Goal: Information Seeking & Learning: Learn about a topic

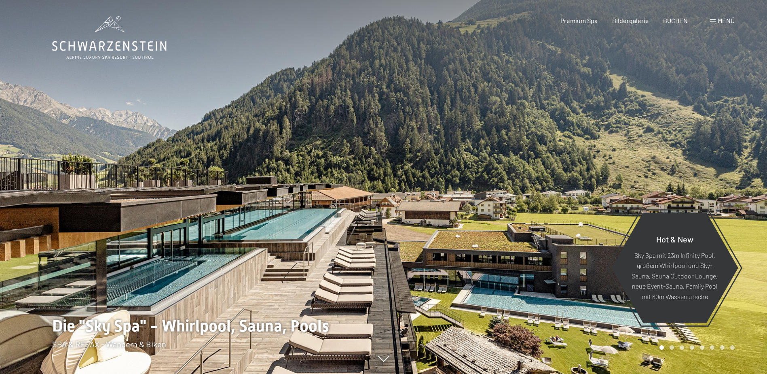
click at [718, 21] on span "Menü" at bounding box center [726, 21] width 17 height 8
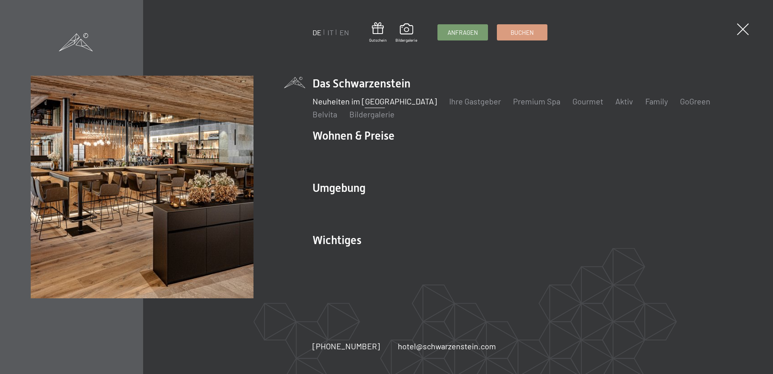
click at [350, 103] on link "Neuheiten im [GEOGRAPHIC_DATA]" at bounding box center [375, 101] width 125 height 10
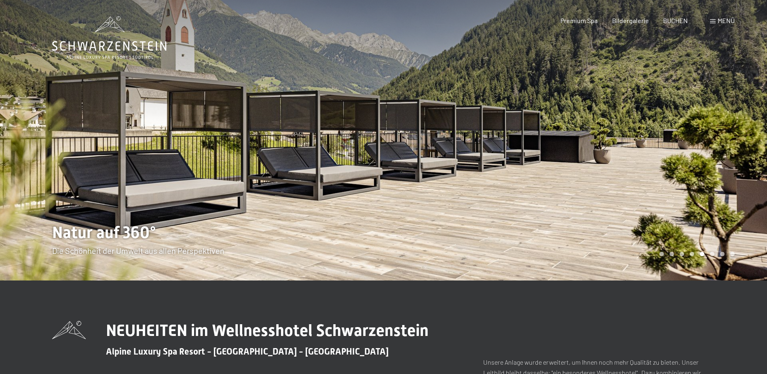
click at [637, 168] on div at bounding box center [576, 140] width 384 height 280
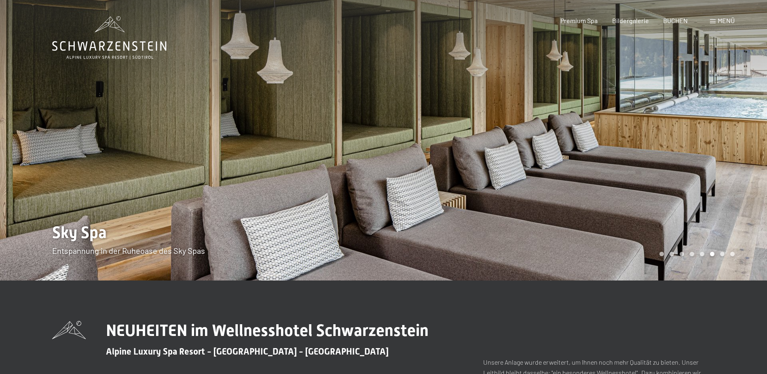
click at [637, 168] on div at bounding box center [576, 140] width 384 height 280
